Goal: Task Accomplishment & Management: Manage account settings

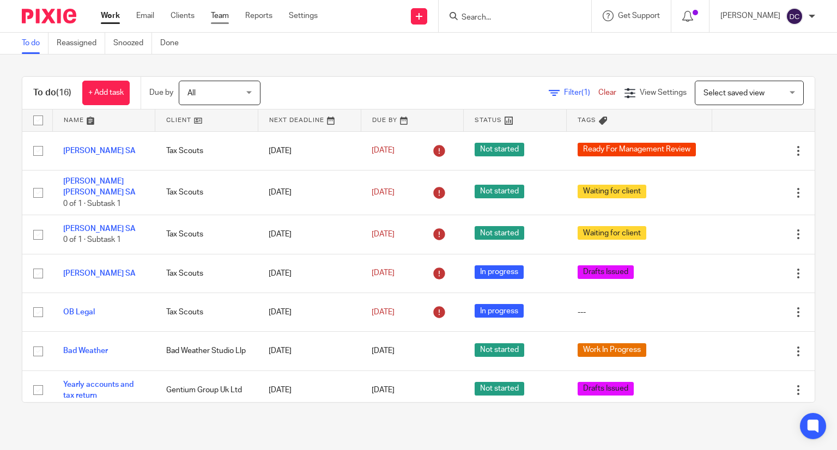
click at [225, 16] on link "Team" at bounding box center [220, 15] width 18 height 11
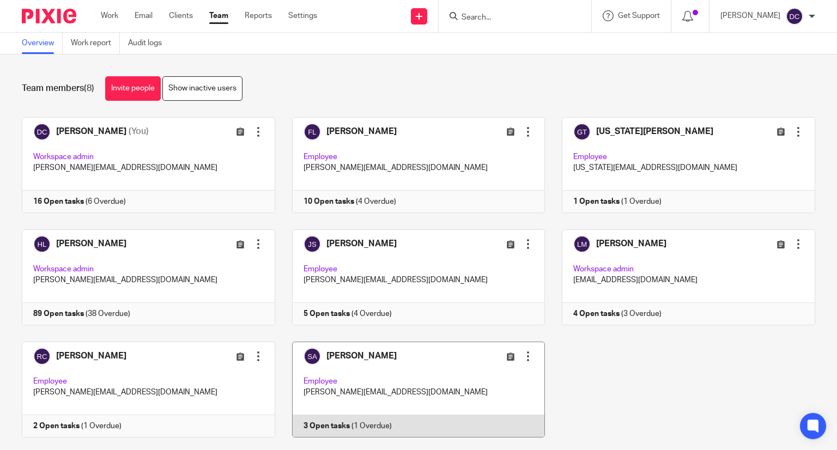
click at [419, 374] on link at bounding box center [410, 390] width 270 height 96
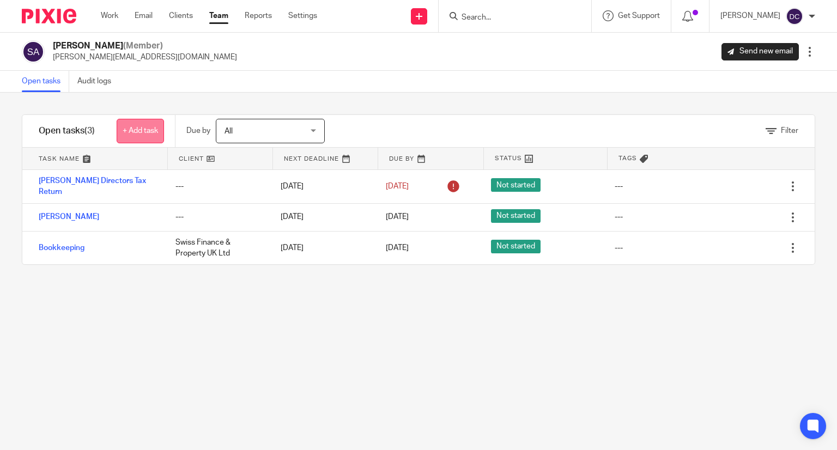
click at [150, 136] on link "+ Add task" at bounding box center [140, 131] width 47 height 25
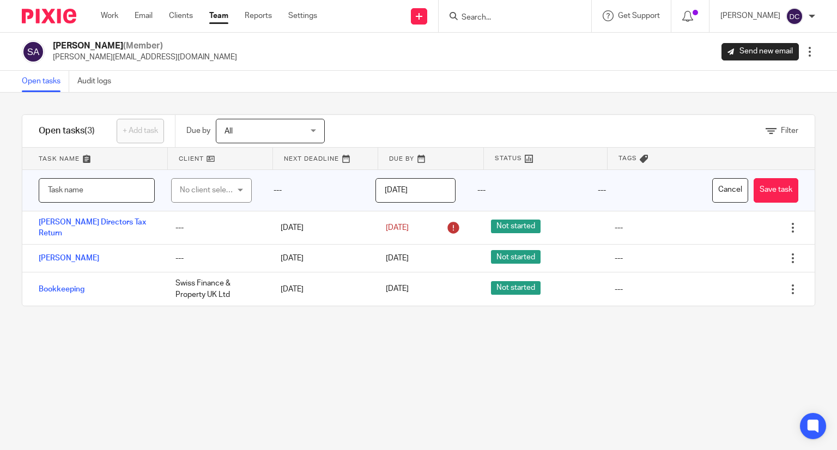
click at [116, 189] on input "text" at bounding box center [97, 190] width 116 height 25
click at [142, 190] on input "[PERSON_NAME] TS" at bounding box center [97, 190] width 116 height 25
type input "[PERSON_NAME] [PERSON_NAME]"
click at [184, 186] on div "No client selected" at bounding box center [208, 190] width 57 height 23
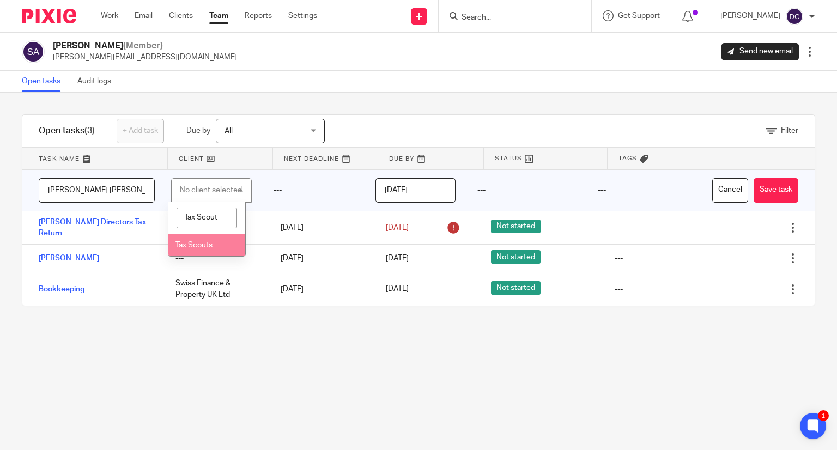
type input "Tax Scout"
click at [201, 245] on span "Tax Scouts" at bounding box center [194, 245] width 37 height 8
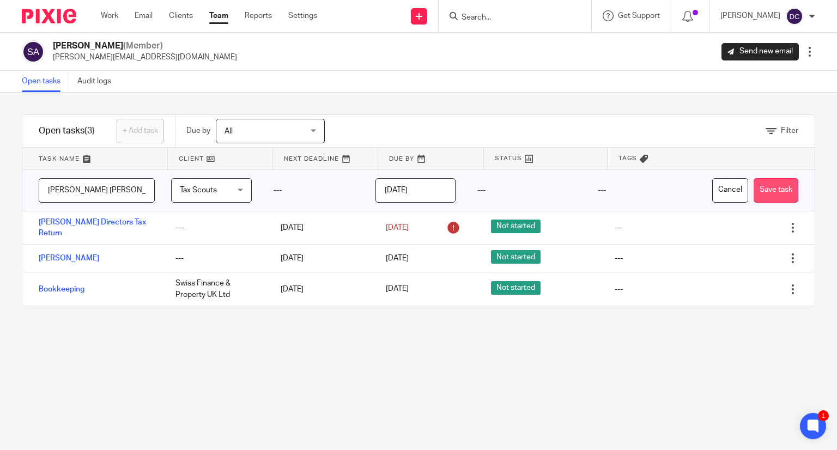
click at [754, 190] on button "Save task" at bounding box center [776, 190] width 45 height 25
